Goal: Information Seeking & Learning: Learn about a topic

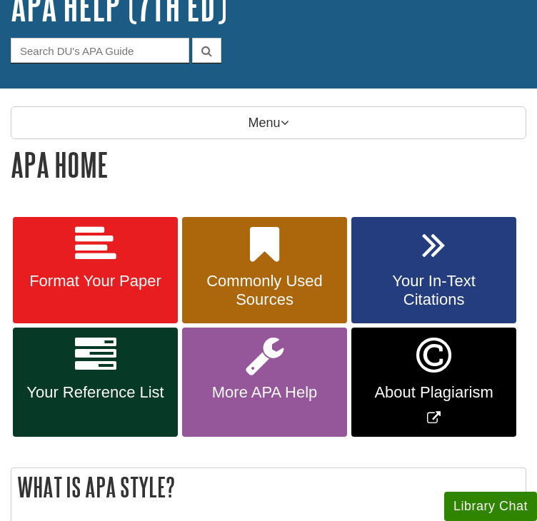
scroll to position [114, 0]
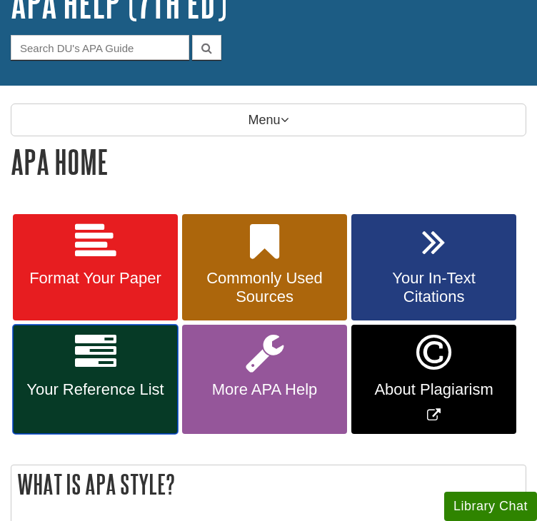
click at [101, 384] on span "Your Reference List" at bounding box center [96, 390] width 144 height 19
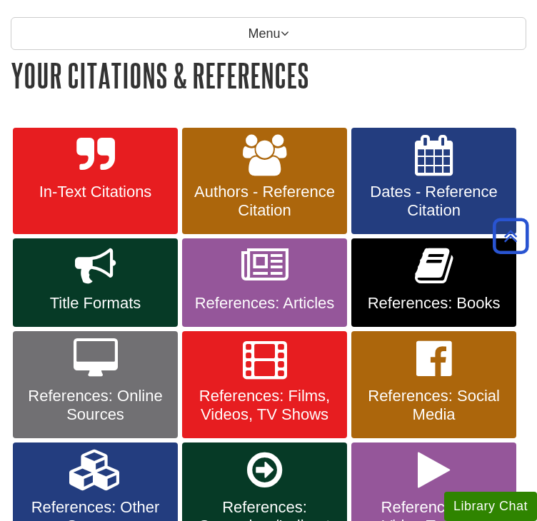
scroll to position [199, 0]
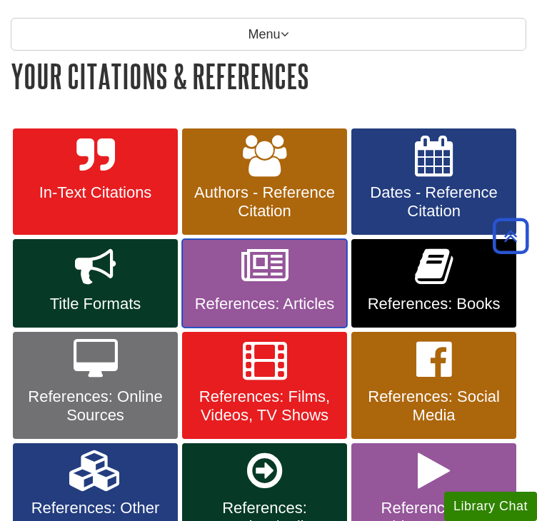
click at [263, 295] on span "References: Articles" at bounding box center [265, 304] width 144 height 19
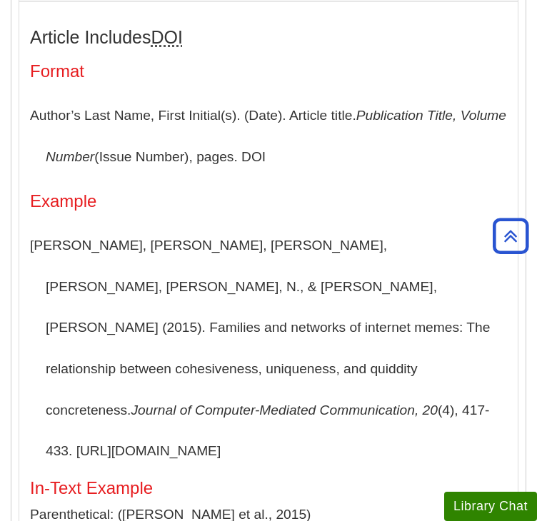
scroll to position [406, 0]
